Goal: Task Accomplishment & Management: Use online tool/utility

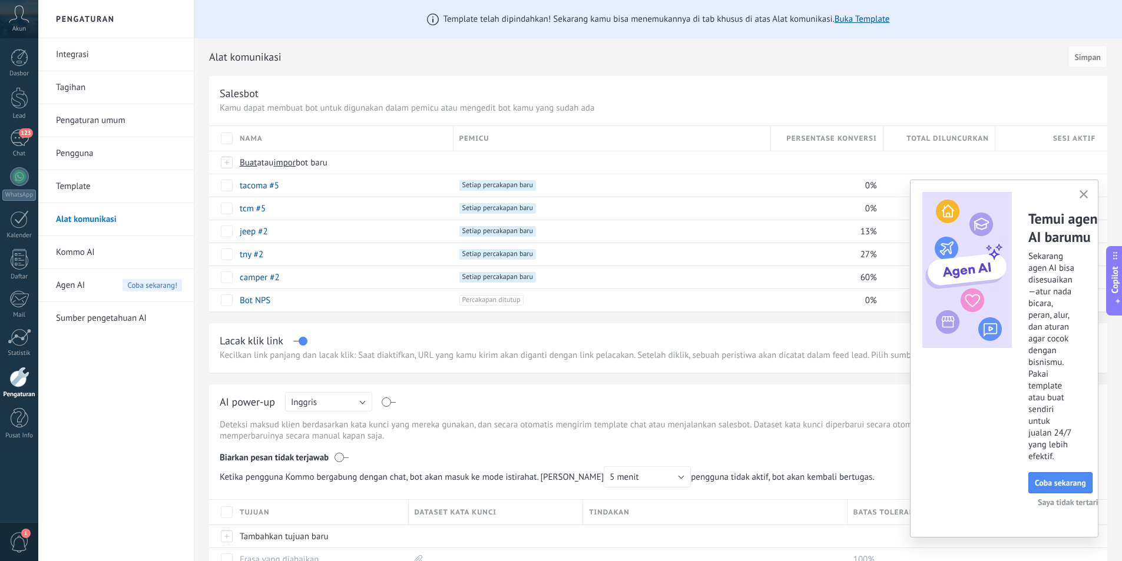
click at [123, 52] on link "Integrasi" at bounding box center [119, 54] width 126 height 33
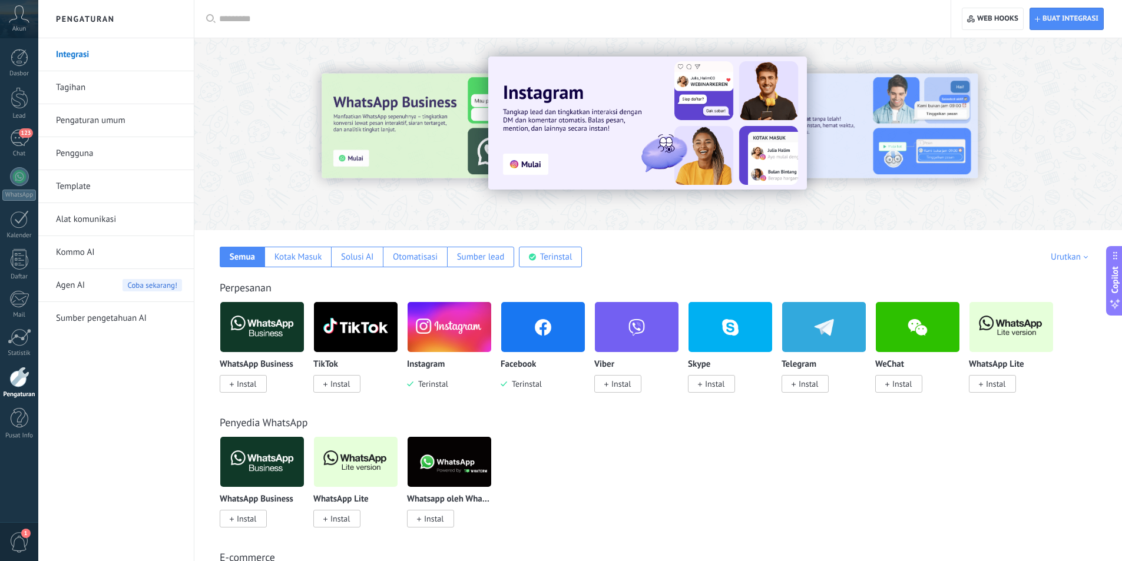
click at [540, 339] on img at bounding box center [543, 327] width 84 height 57
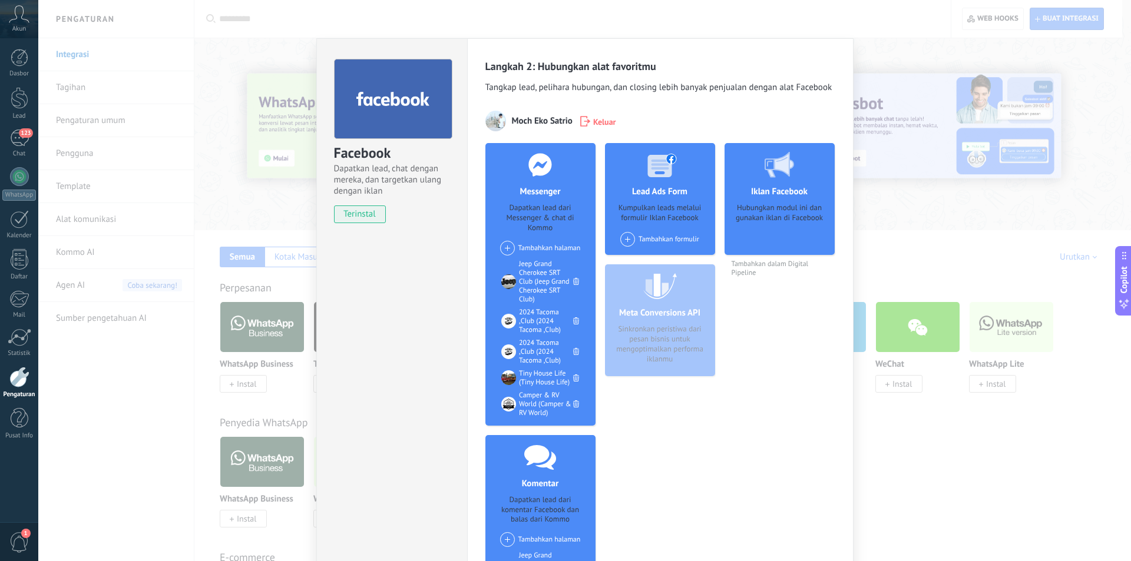
click at [505, 247] on span at bounding box center [507, 248] width 15 height 15
click at [521, 265] on div "RV Club Competition" at bounding box center [553, 268] width 109 height 23
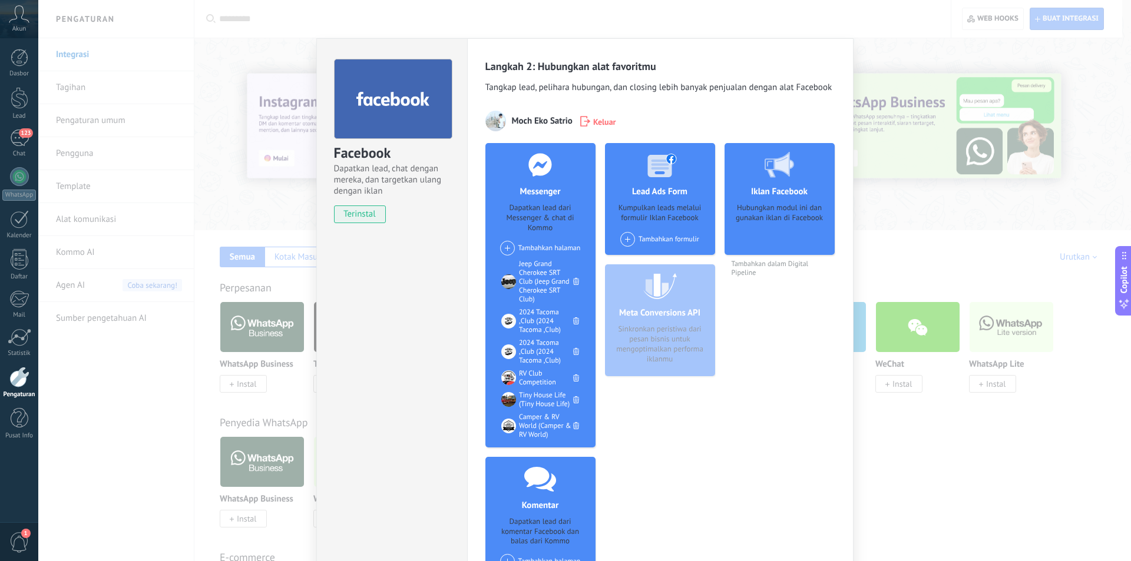
click at [134, 375] on div "Facebook Dapatkan lead, chat dengan mereka, dan targetkan ulang dengan iklan te…" at bounding box center [584, 280] width 1093 height 561
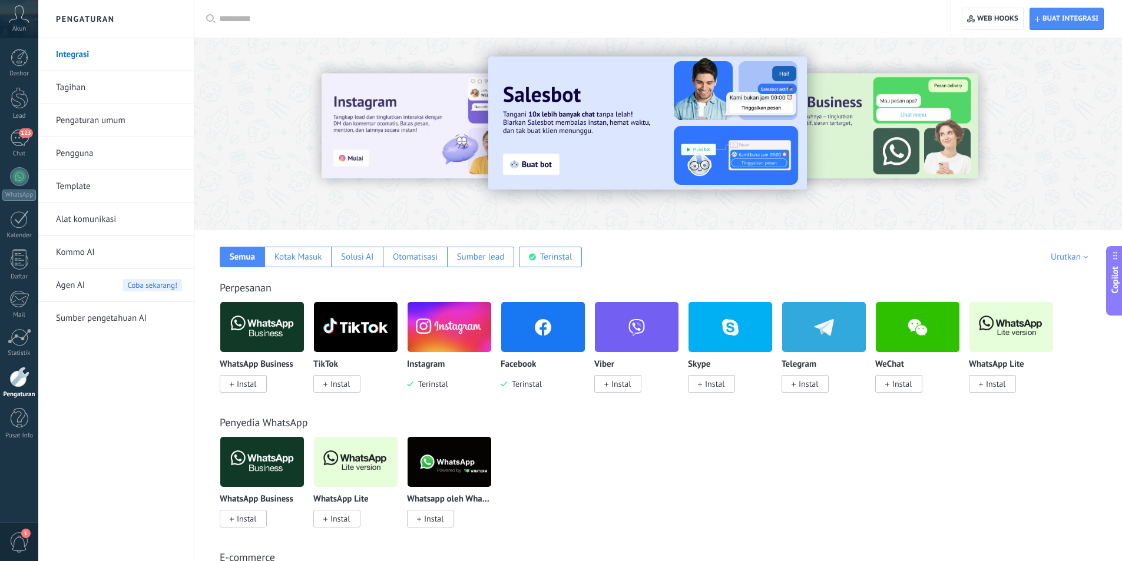
click at [134, 213] on link "Alat komunikasi" at bounding box center [119, 219] width 126 height 33
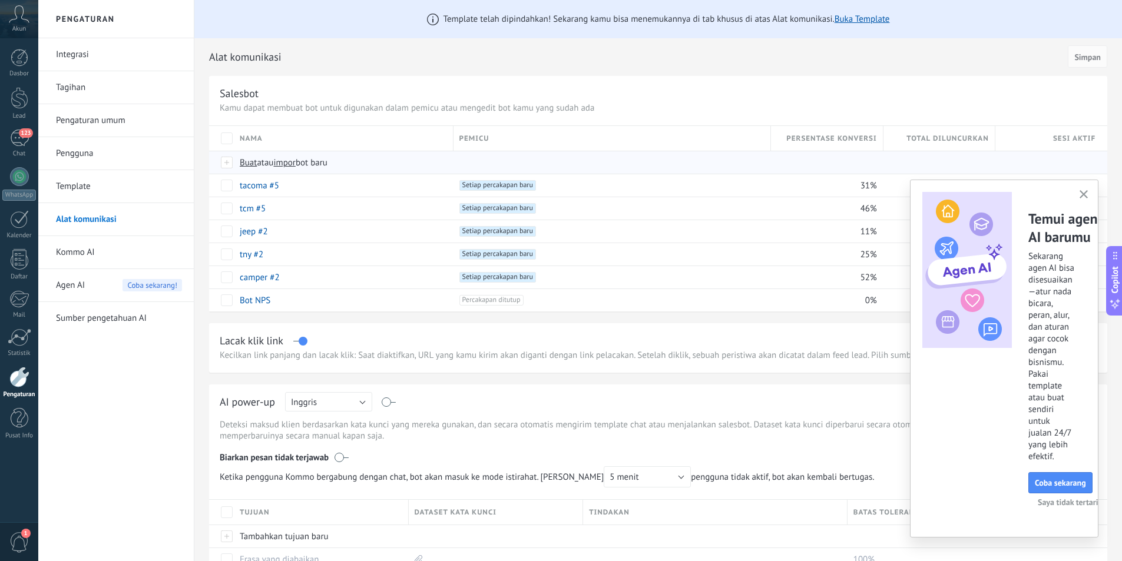
click at [391, 159] on span "Buat atau impor bot baru" at bounding box center [446, 162] width 412 height 11
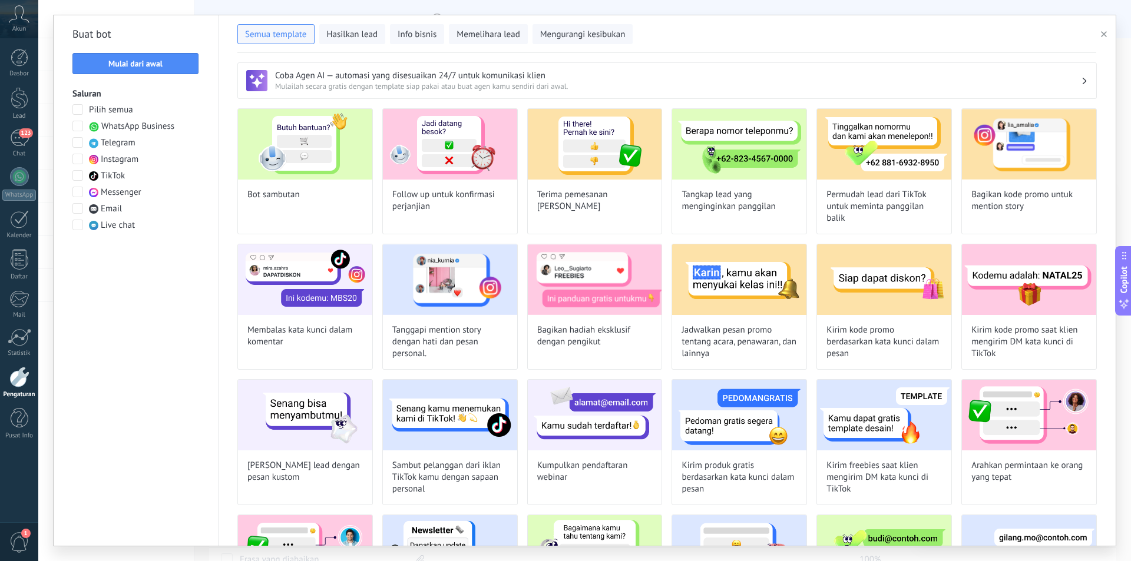
click at [81, 191] on span at bounding box center [77, 192] width 11 height 11
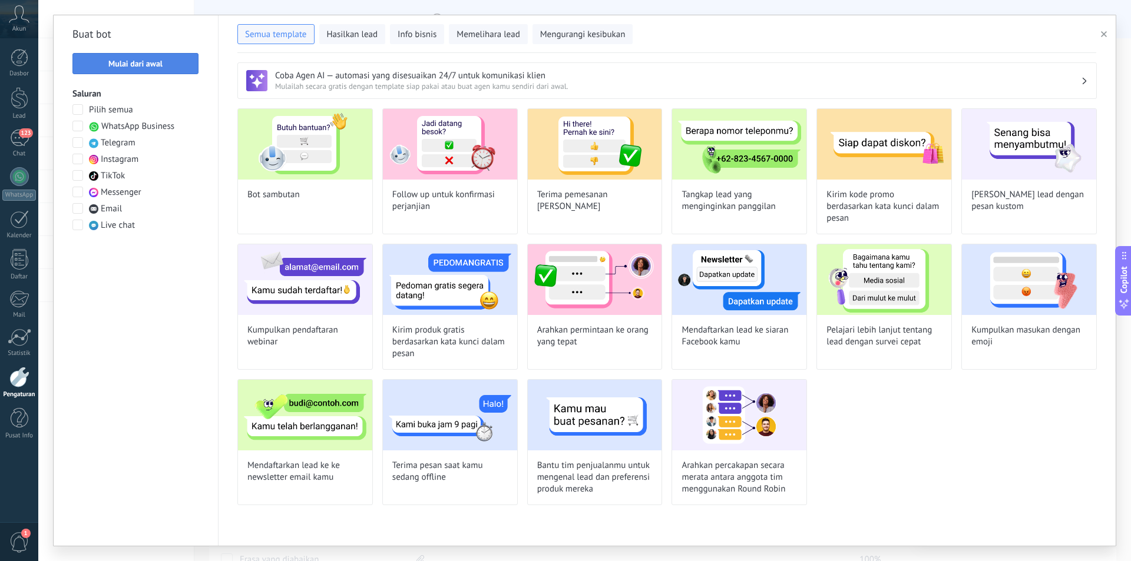
click at [172, 63] on span "Mulai dari awal" at bounding box center [135, 63] width 113 height 8
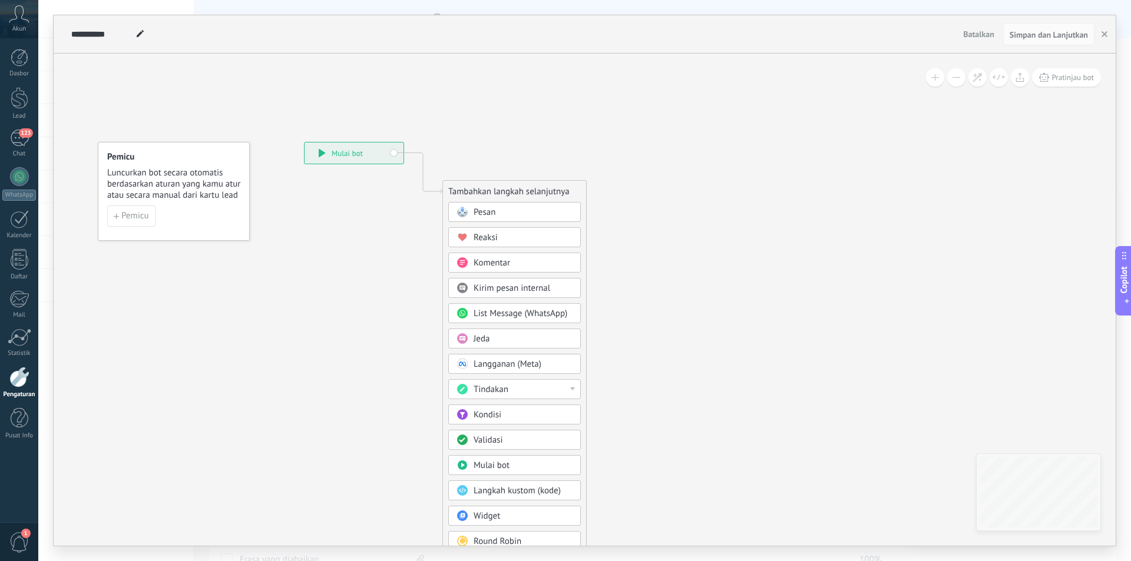
click at [492, 214] on span "Pesan" at bounding box center [485, 212] width 22 height 11
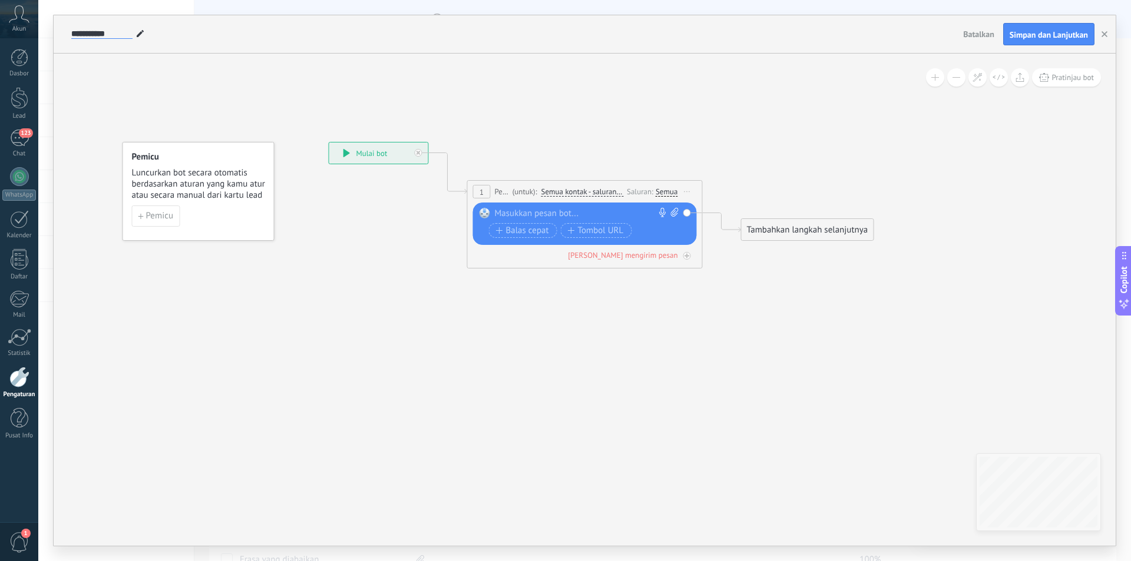
drag, startPoint x: 113, startPoint y: 33, endPoint x: 67, endPoint y: 32, distance: 45.9
click at [68, 32] on div "**********" at bounding box center [513, 34] width 890 height 38
type input "********"
click at [667, 191] on div "Semua" at bounding box center [667, 191] width 22 height 9
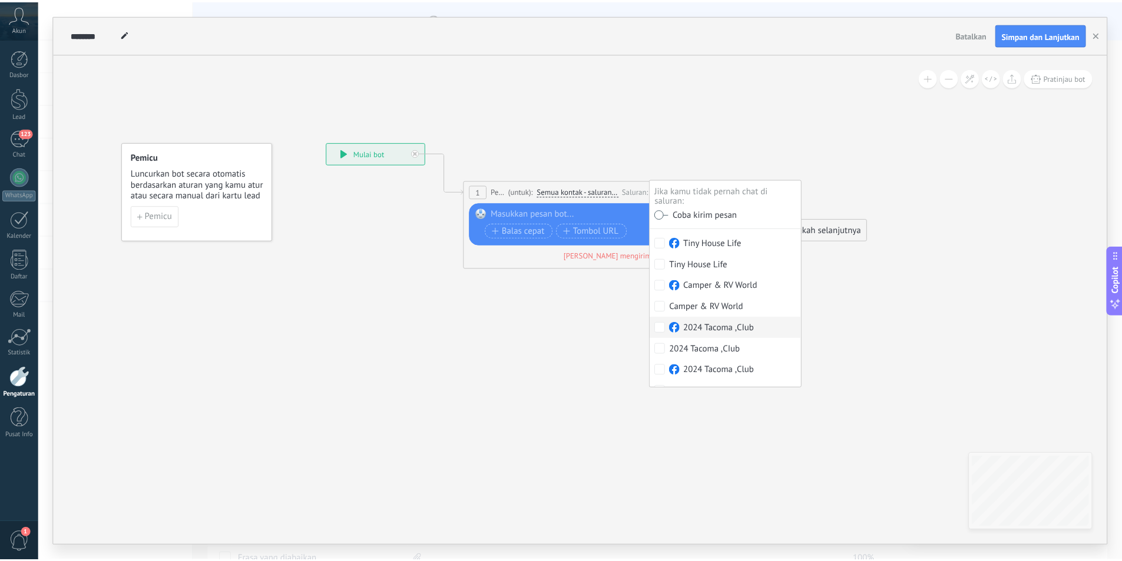
scroll to position [107, 0]
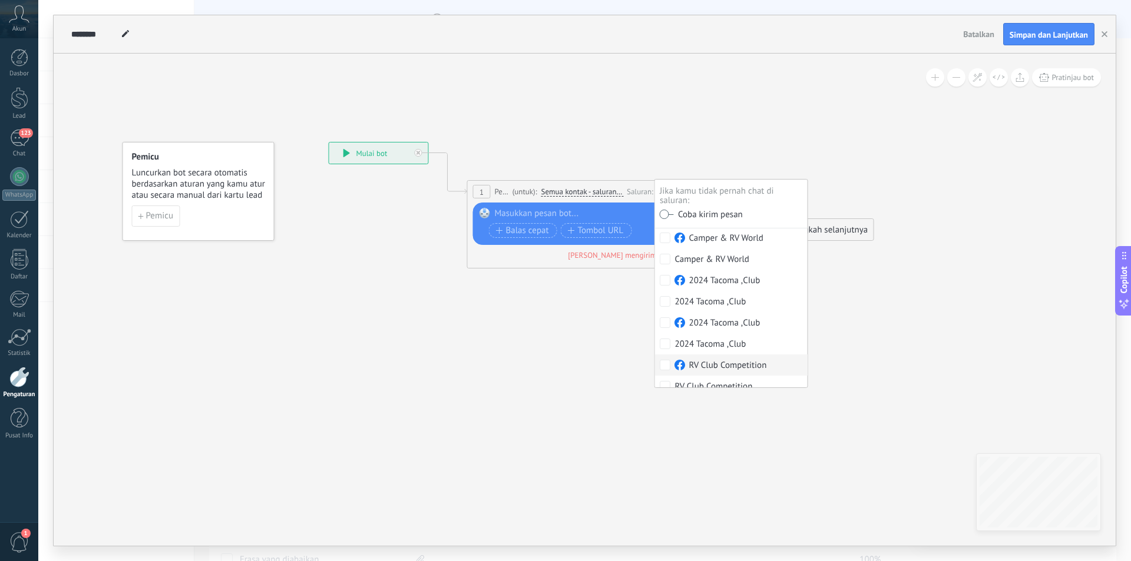
click at [672, 358] on label "RV Club Competition" at bounding box center [731, 365] width 153 height 21
click at [608, 206] on div "Gantikan Hapus Convert to voice message Seret gambar ke sini untuk melampirkann…" at bounding box center [585, 224] width 224 height 42
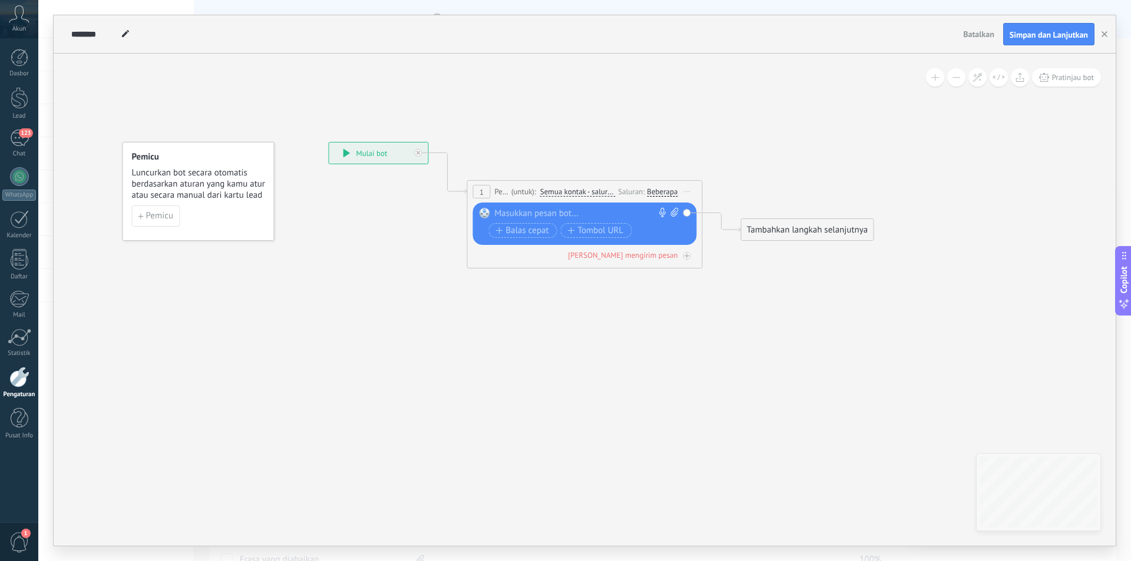
click at [606, 220] on div "Gantikan Hapus Convert to voice message Seret gambar ke sini untuk melampirkann…" at bounding box center [587, 224] width 184 height 33
click at [613, 210] on div at bounding box center [582, 214] width 175 height 12
paste div
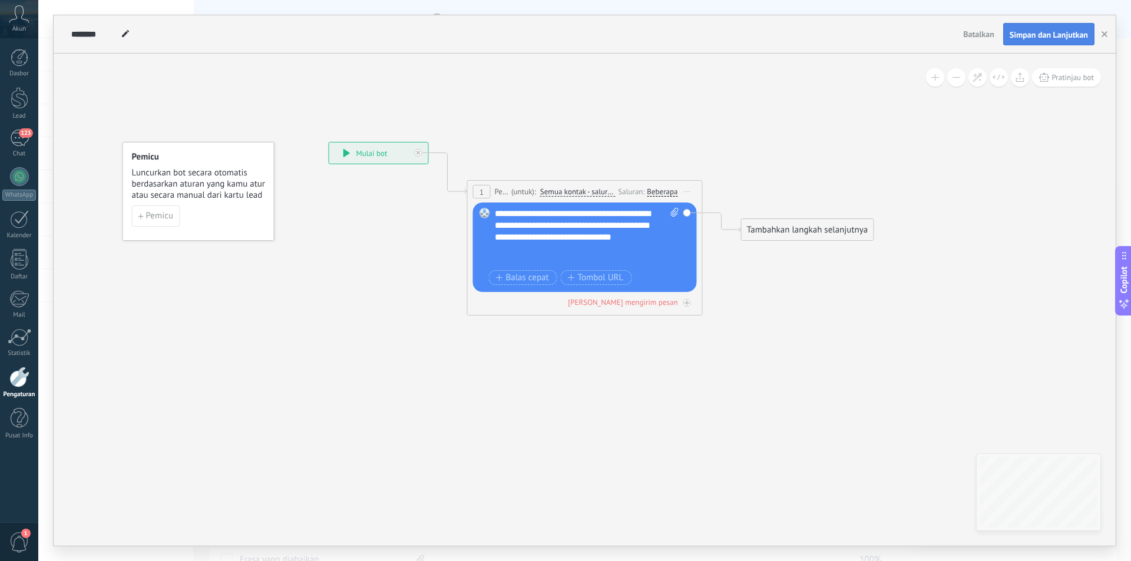
click at [1045, 39] on span "Simpan dan Lanjutkan" at bounding box center [1049, 35] width 78 height 8
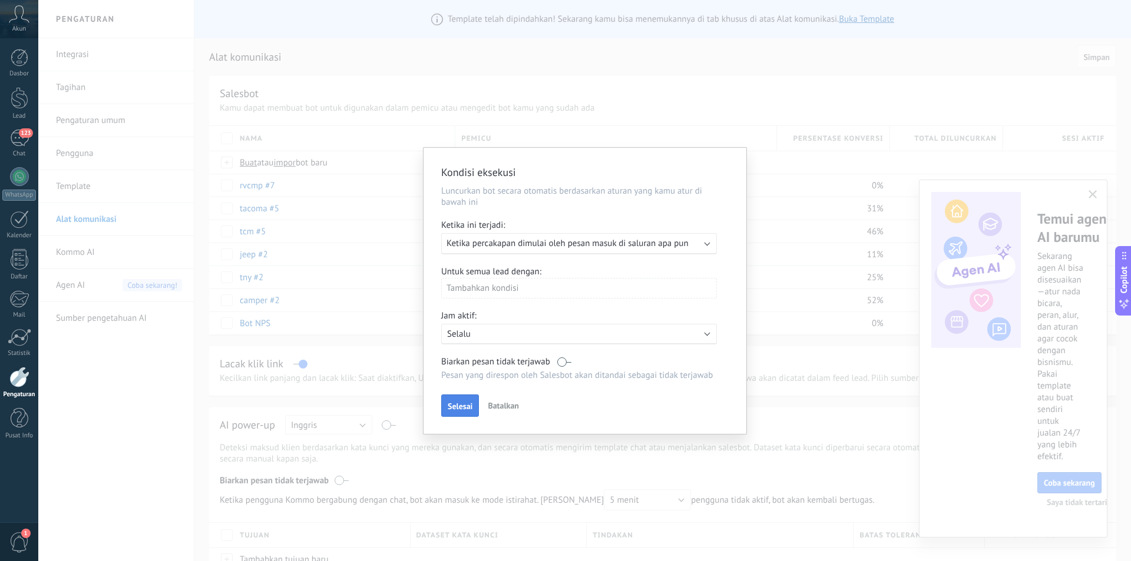
click at [455, 403] on span "Selesai" at bounding box center [460, 406] width 25 height 8
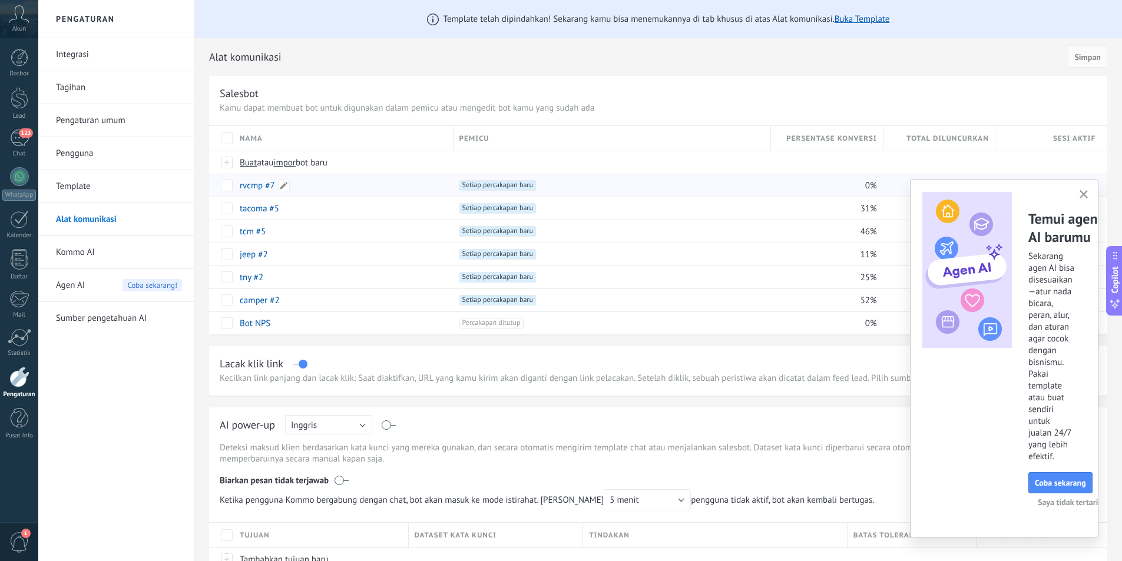
click at [336, 184] on div "rvcmp #7" at bounding box center [341, 185] width 214 height 22
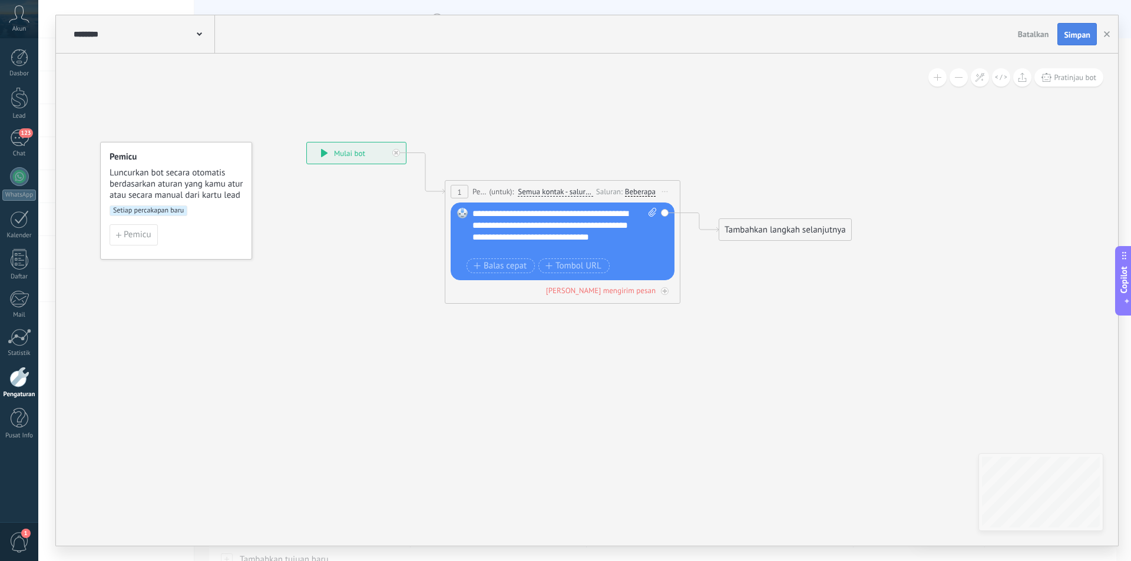
click at [1083, 37] on span "Simpan" at bounding box center [1077, 35] width 27 height 8
click at [1079, 33] on span "Simpan" at bounding box center [1077, 35] width 27 height 8
click at [1108, 35] on use "button" at bounding box center [1107, 34] width 6 height 6
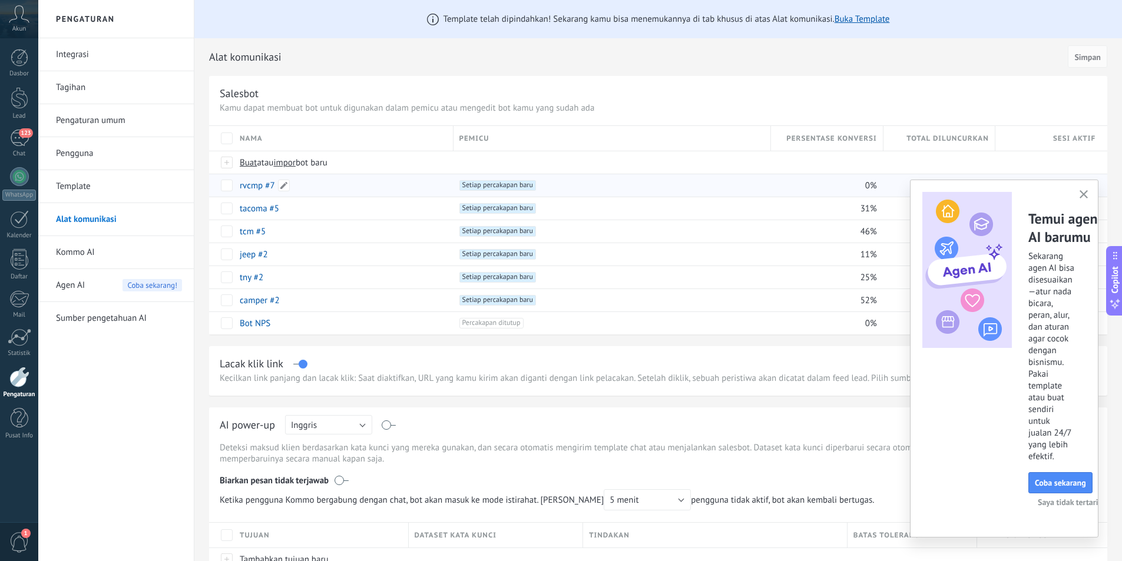
click at [379, 188] on div "rvcmp #7" at bounding box center [341, 185] width 214 height 22
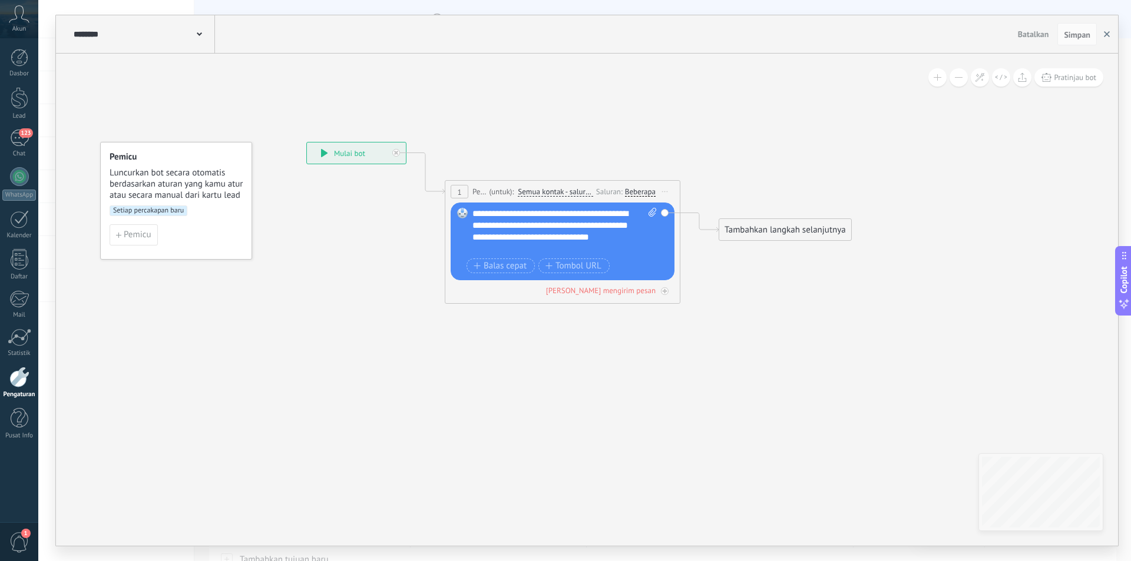
drag, startPoint x: 1079, startPoint y: 38, endPoint x: 1104, endPoint y: 42, distance: 25.1
click at [1080, 38] on span "Simpan" at bounding box center [1077, 35] width 27 height 8
click at [1109, 37] on use "button" at bounding box center [1107, 34] width 6 height 6
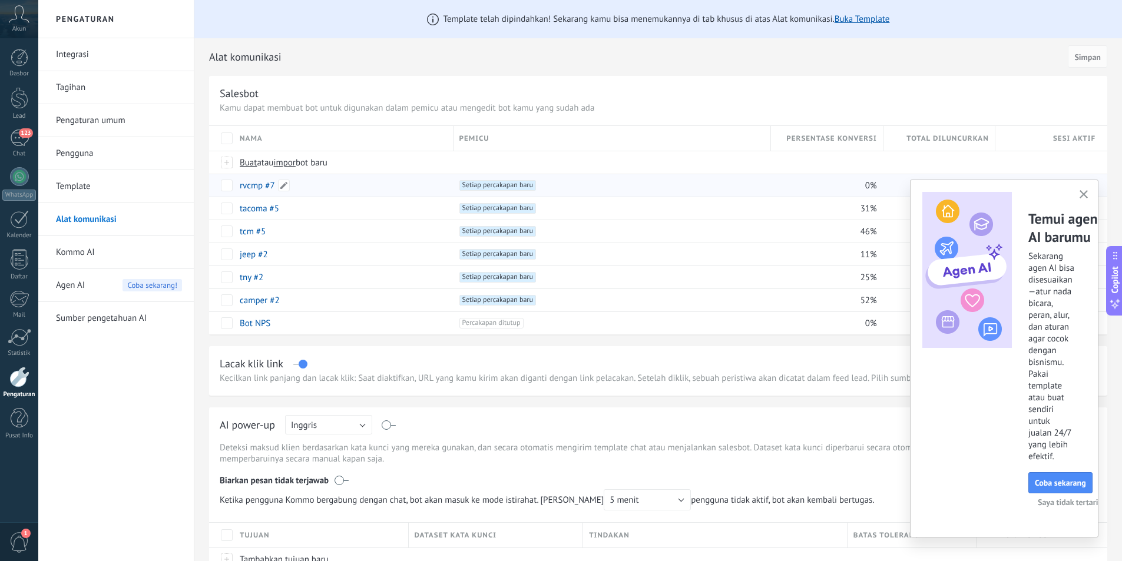
click at [393, 187] on div "rvcmp #7" at bounding box center [341, 185] width 214 height 22
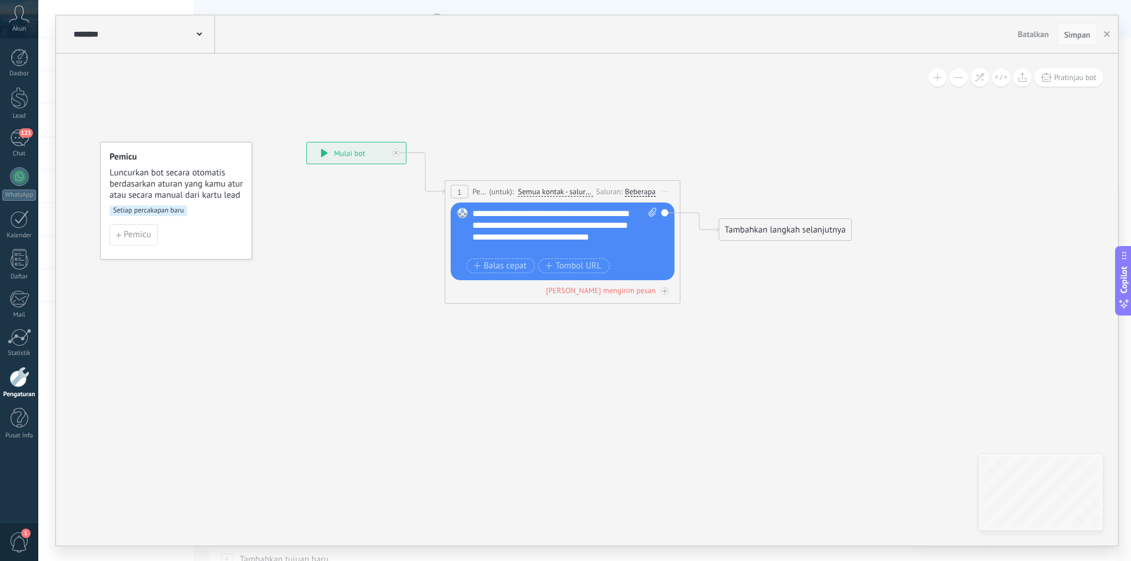
click at [1079, 38] on span "Simpan" at bounding box center [1077, 35] width 27 height 8
click at [1107, 38] on button "button" at bounding box center [1107, 34] width 18 height 22
